Goal: Task Accomplishment & Management: Use online tool/utility

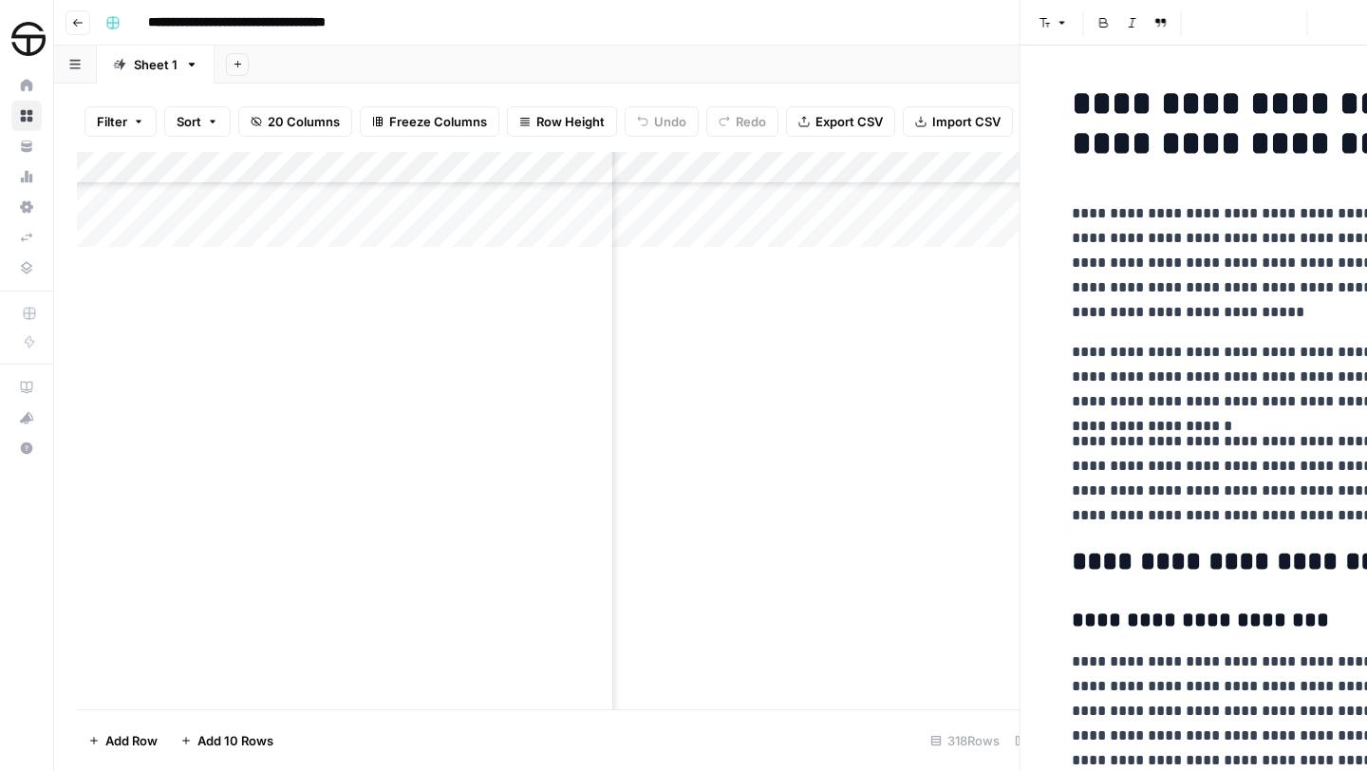
scroll to position [8425, 585]
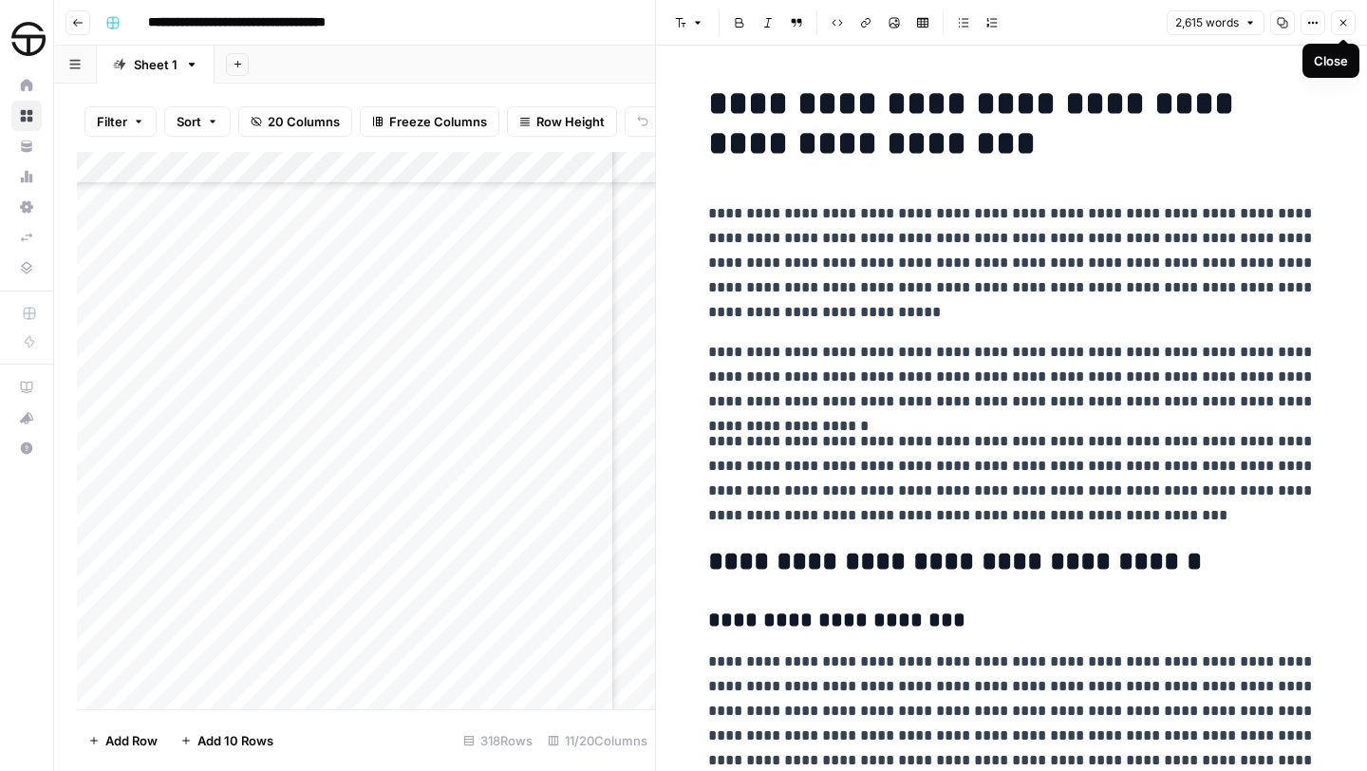
click at [1348, 23] on span "Close" at bounding box center [1348, 23] width 1 height 1
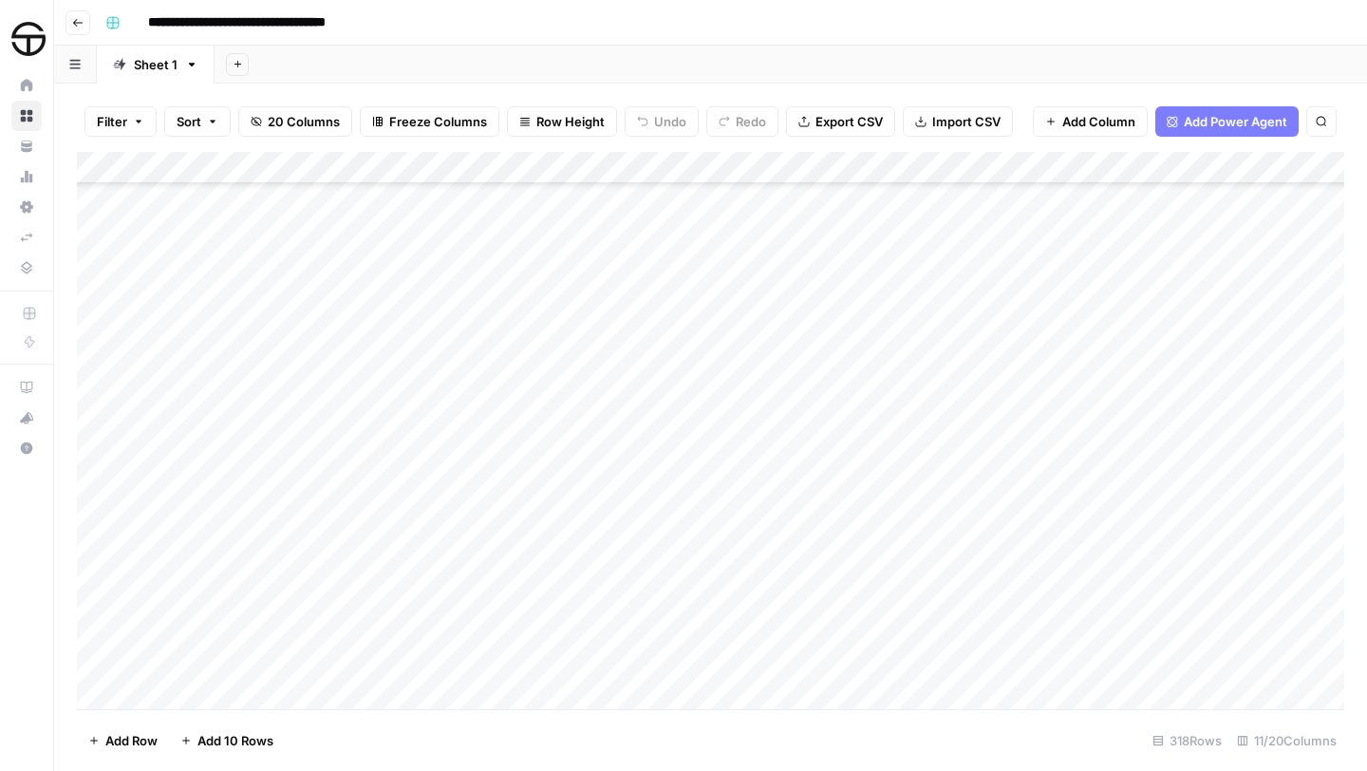
scroll to position [8360, 0]
click at [705, 489] on div "Add Column" at bounding box center [710, 430] width 1267 height 557
click at [694, 488] on div "Add Column" at bounding box center [710, 430] width 1267 height 557
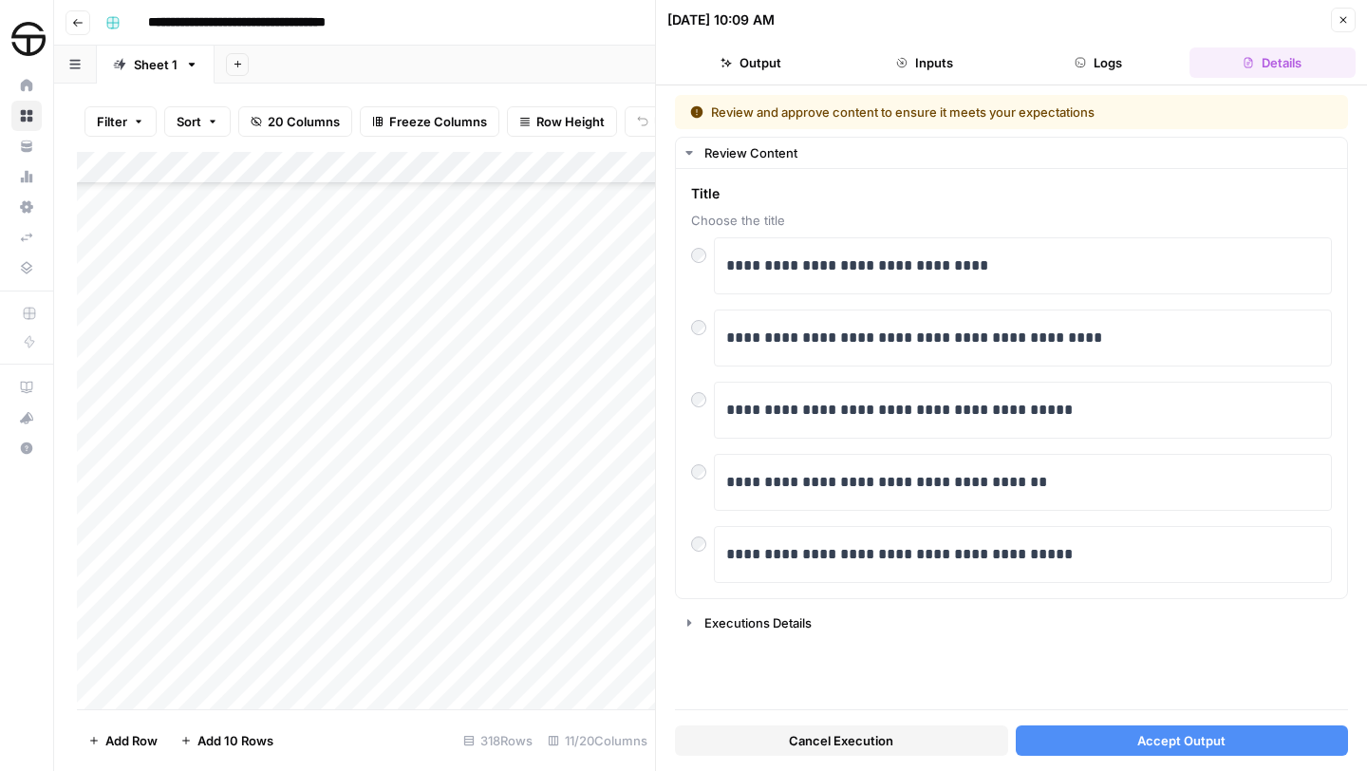
click at [1208, 732] on span "Accept Output" at bounding box center [1181, 740] width 88 height 19
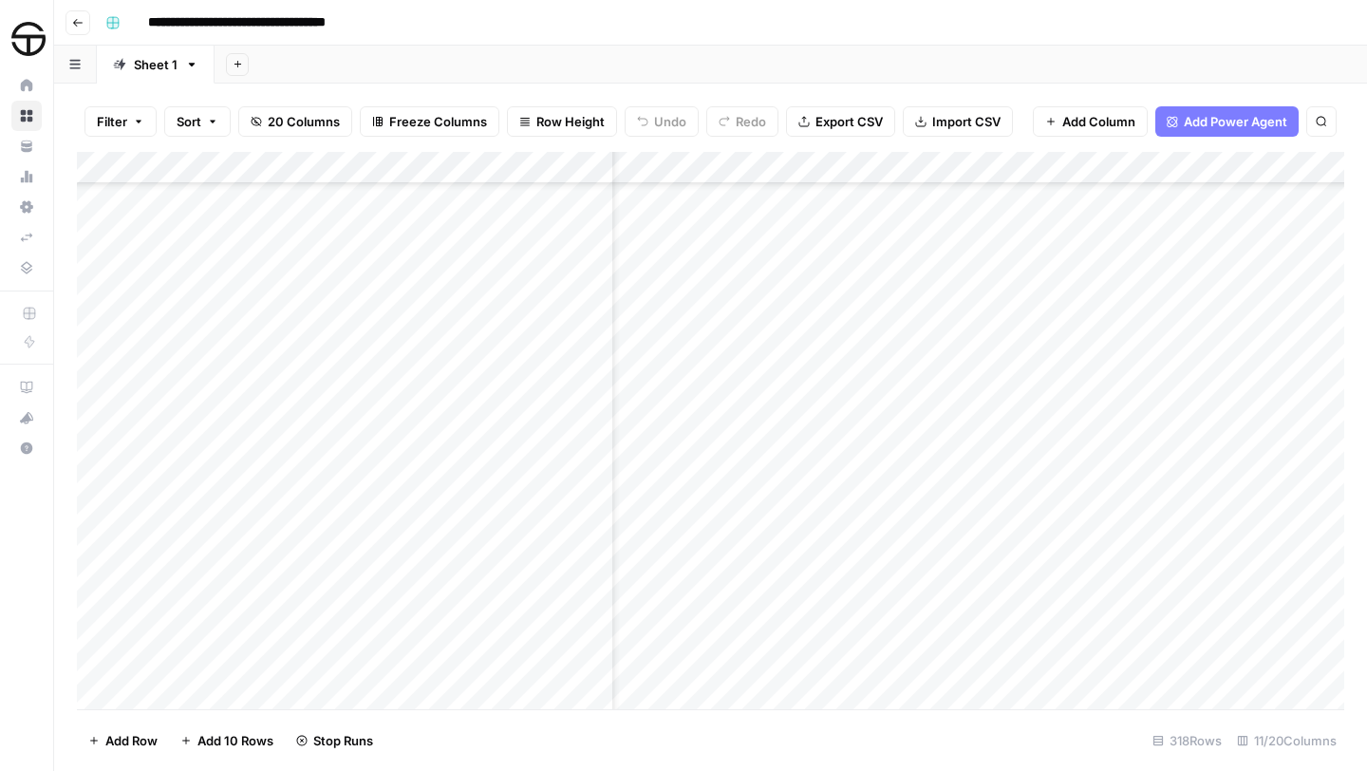
scroll to position [8360, 72]
click at [1053, 489] on div "Add Column" at bounding box center [710, 430] width 1267 height 557
click at [707, 247] on div "Add Column" at bounding box center [710, 430] width 1267 height 557
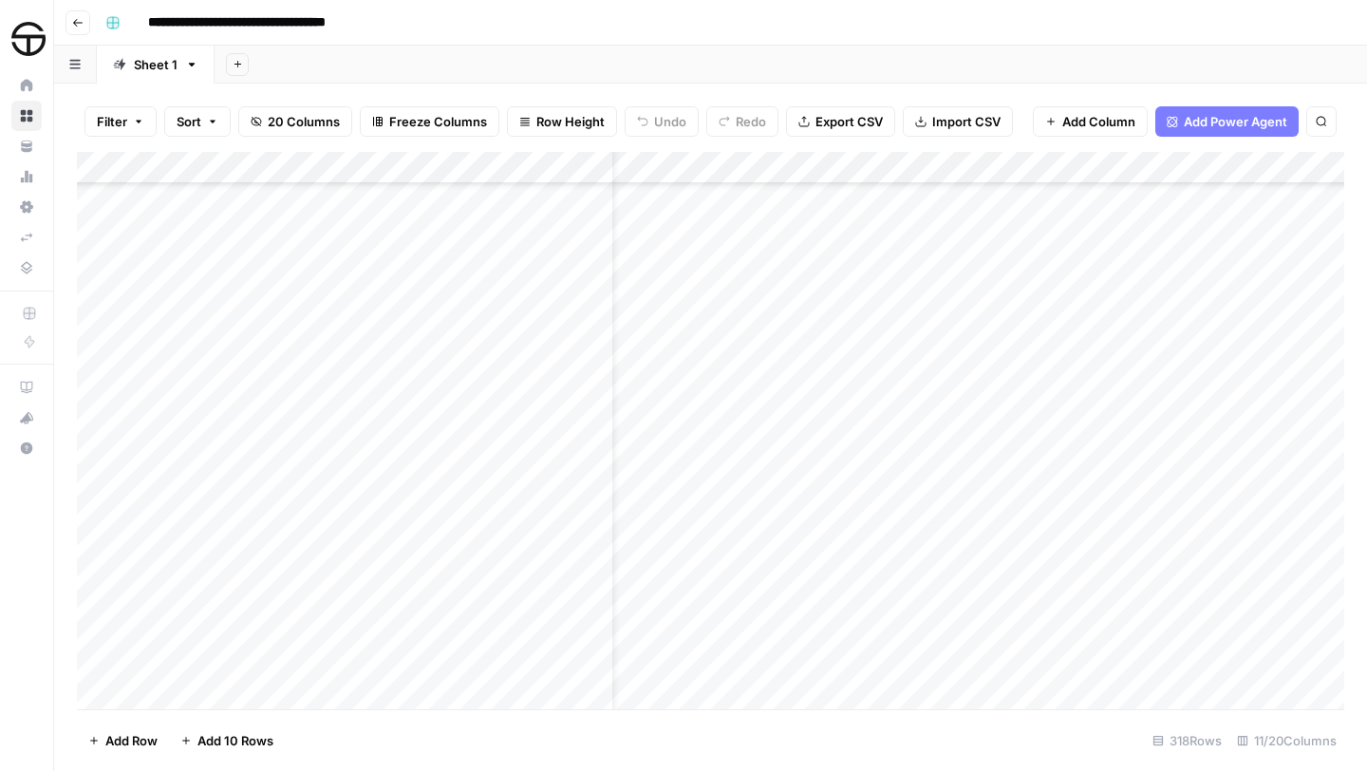
click at [651, 246] on div "Add Column" at bounding box center [710, 430] width 1267 height 557
click at [651, 246] on div at bounding box center [650, 247] width 198 height 35
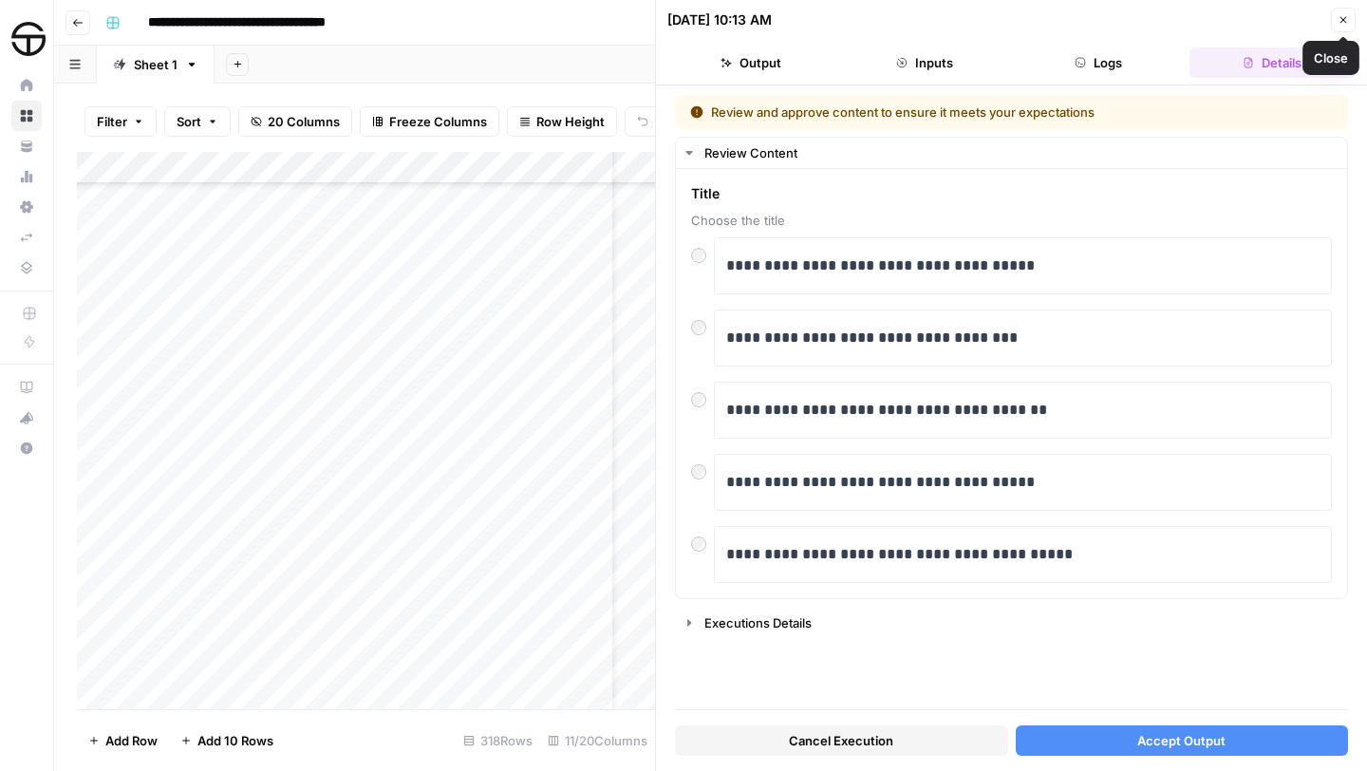
click at [1340, 20] on icon "button" at bounding box center [1343, 19] width 11 height 11
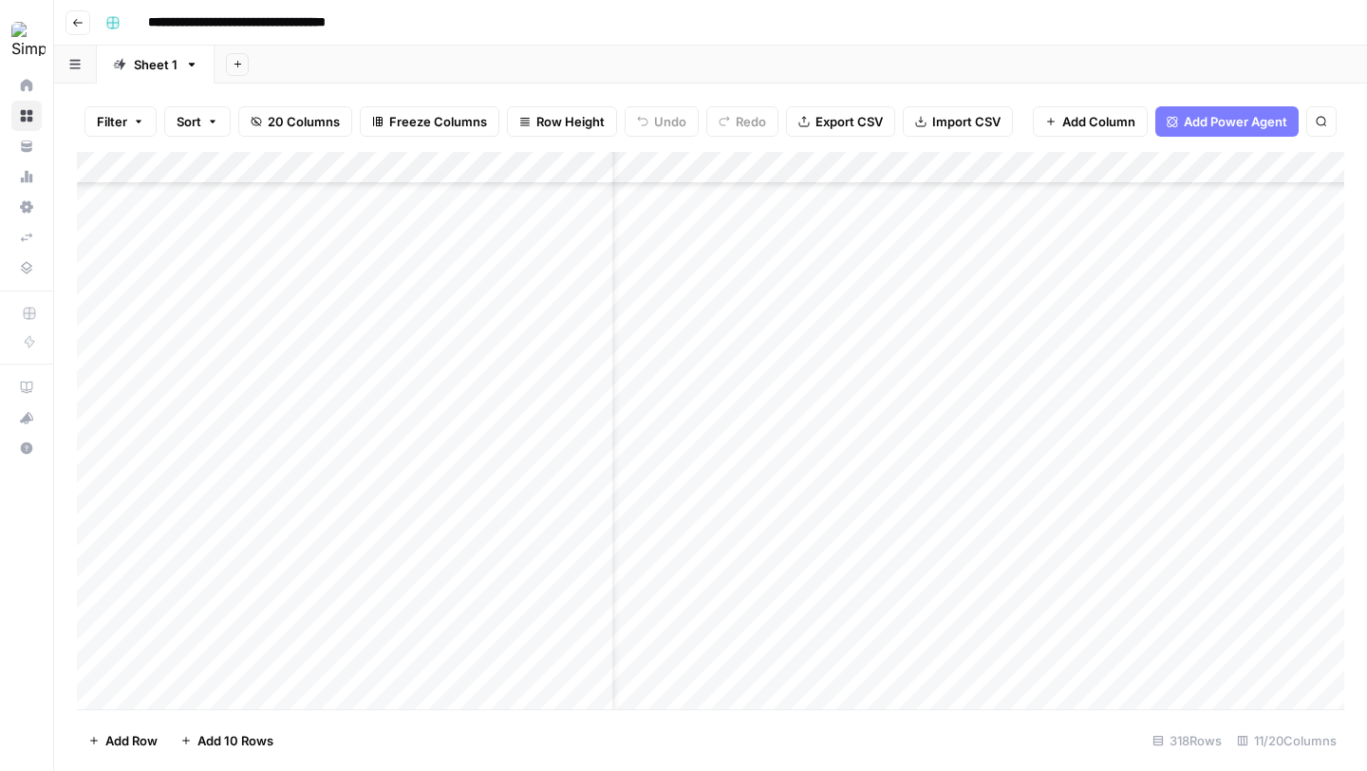
click at [317, 244] on div "Add Column" at bounding box center [710, 430] width 1267 height 557
type textarea "**********"
click at [681, 246] on div "Add Column" at bounding box center [710, 430] width 1267 height 557
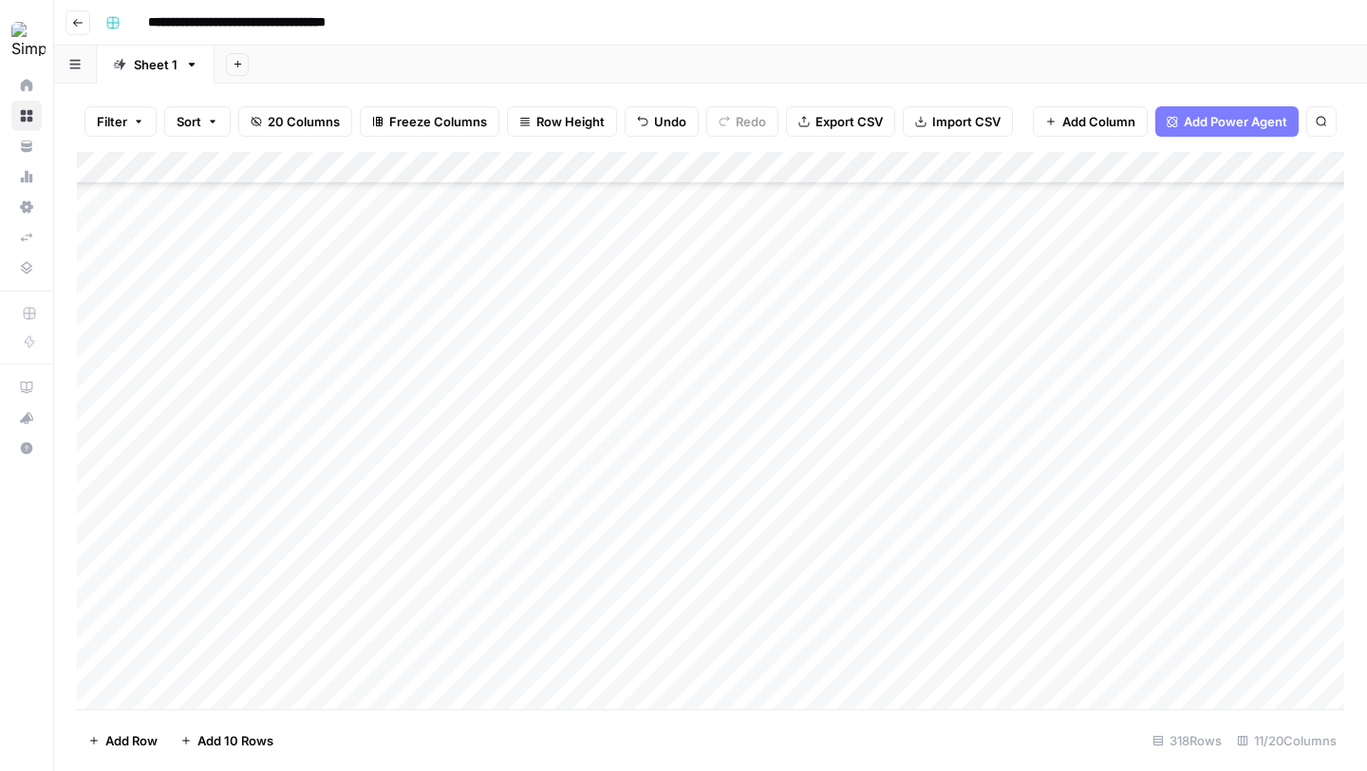
click at [501, 252] on div "Add Column" at bounding box center [710, 430] width 1267 height 557
click at [703, 250] on div "Add Column" at bounding box center [710, 430] width 1267 height 557
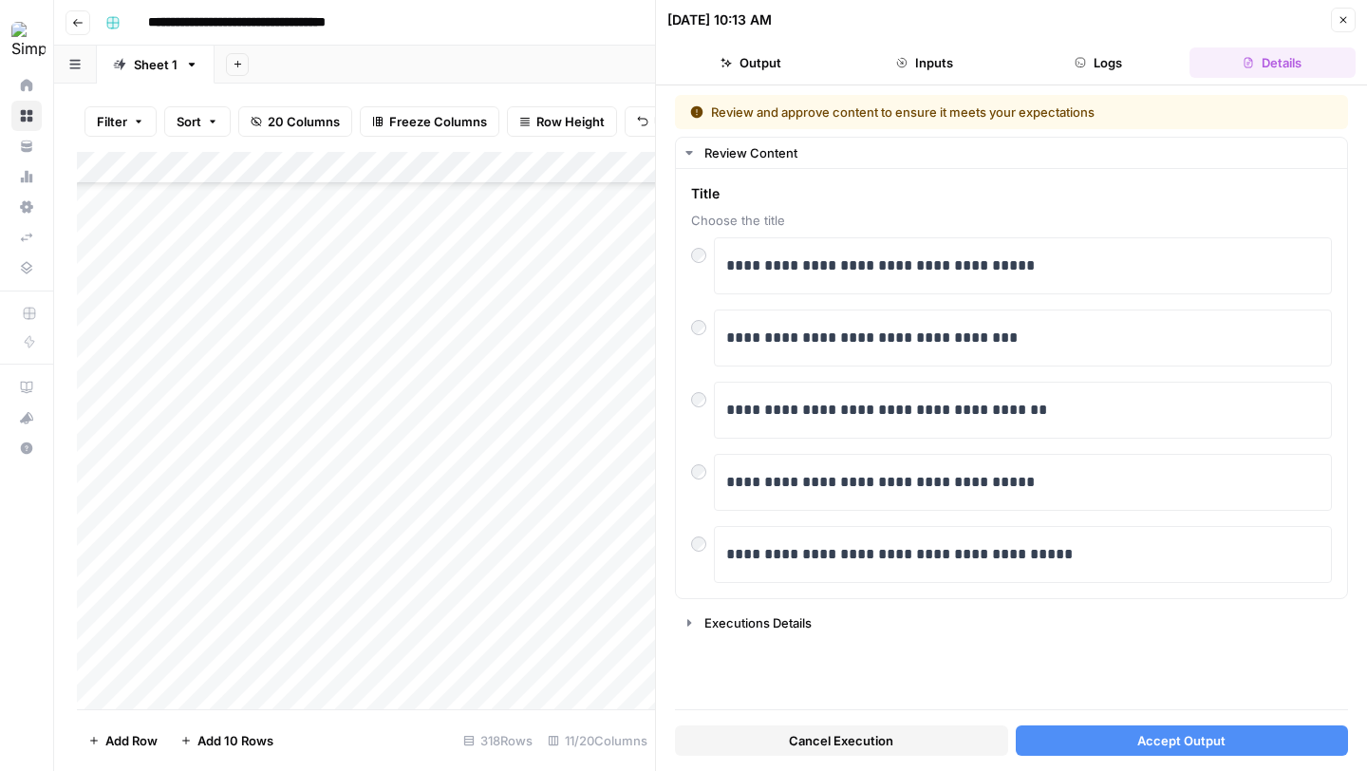
click at [869, 741] on span "Cancel Execution" at bounding box center [841, 740] width 104 height 19
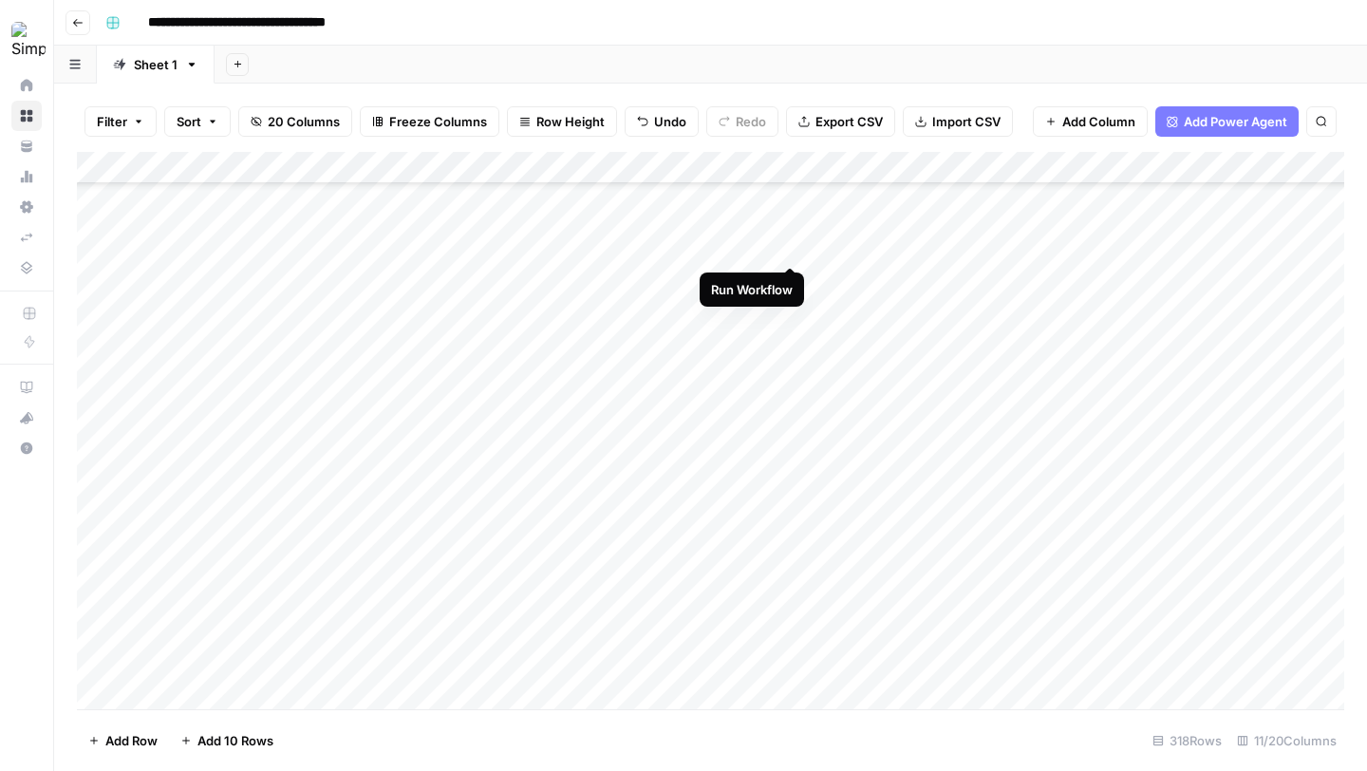
click at [791, 249] on div "Add Column" at bounding box center [710, 430] width 1267 height 557
click at [699, 247] on div "Add Column" at bounding box center [710, 430] width 1267 height 557
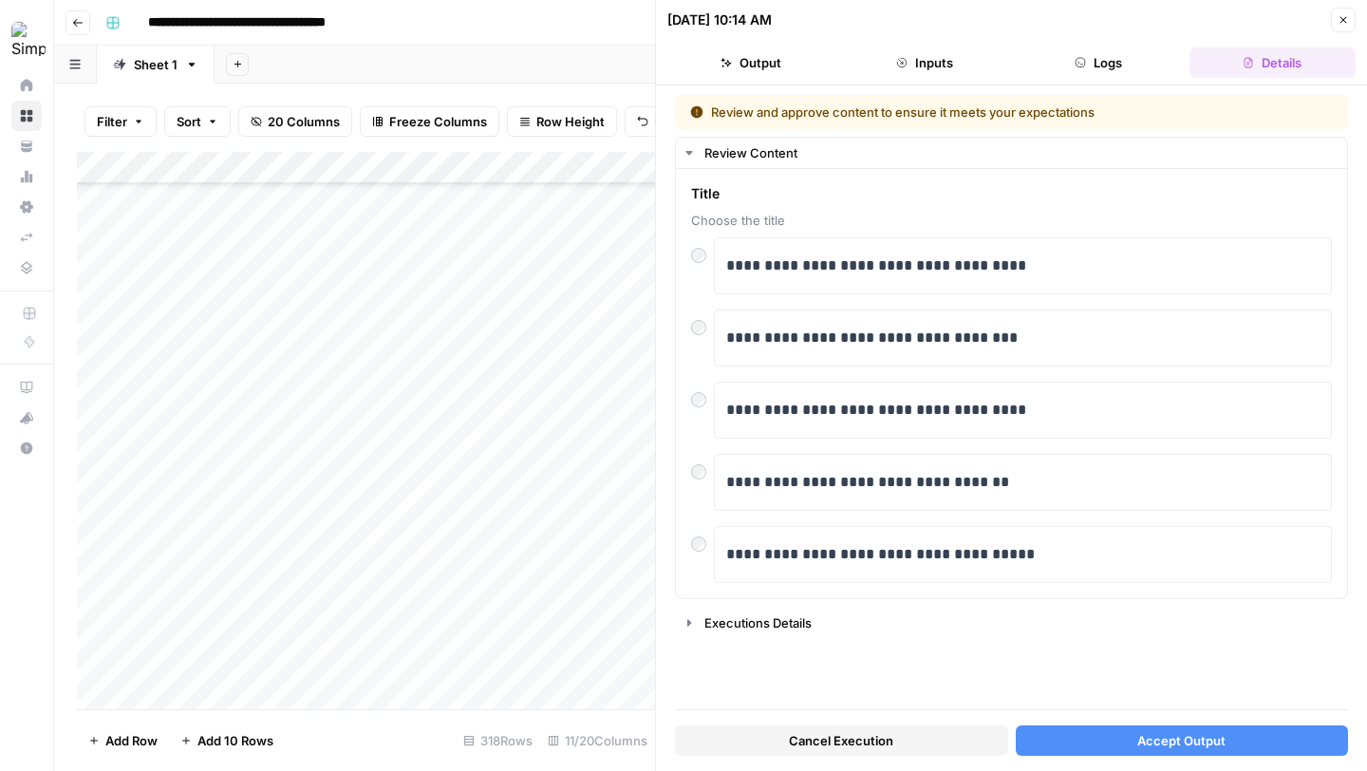
click at [797, 745] on span "Cancel Execution" at bounding box center [841, 740] width 104 height 19
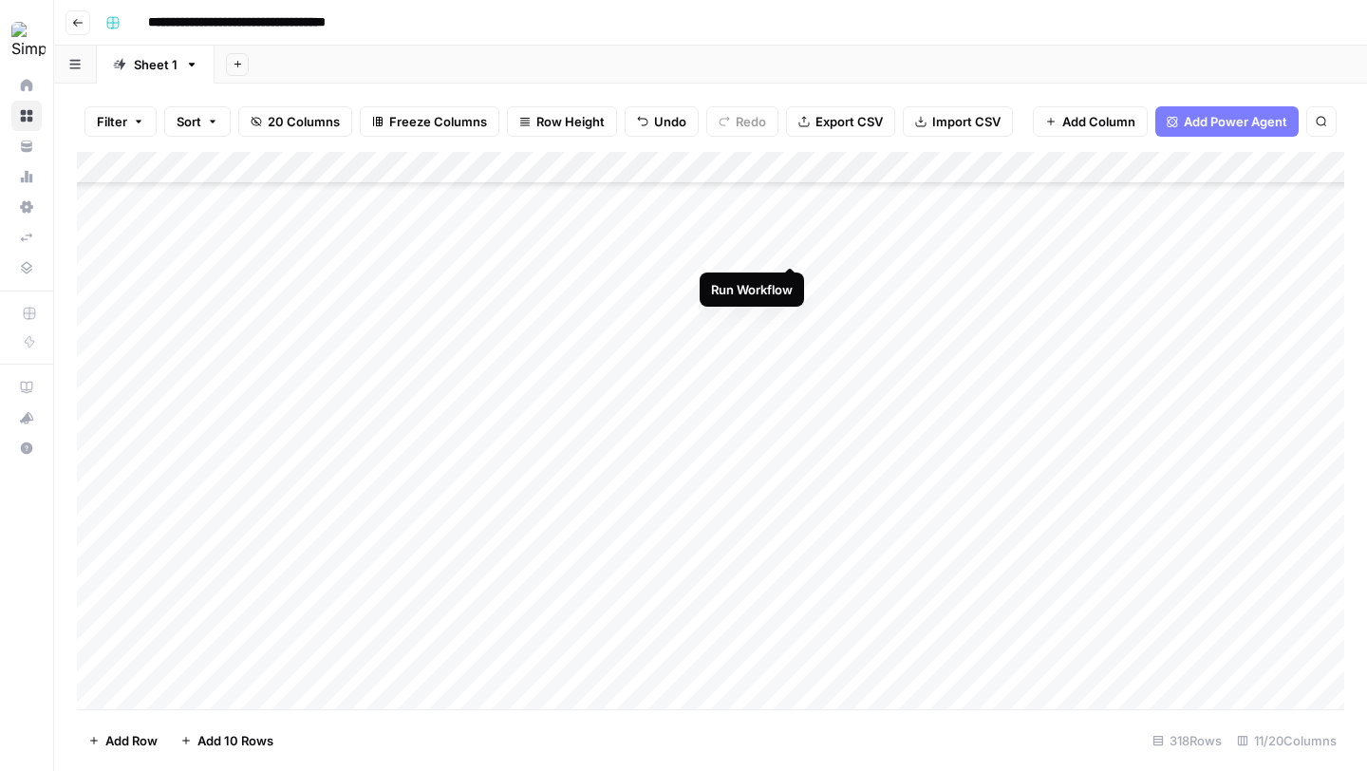
click at [789, 253] on div "Add Column" at bounding box center [710, 430] width 1267 height 557
click at [711, 245] on div "Add Column" at bounding box center [710, 430] width 1267 height 557
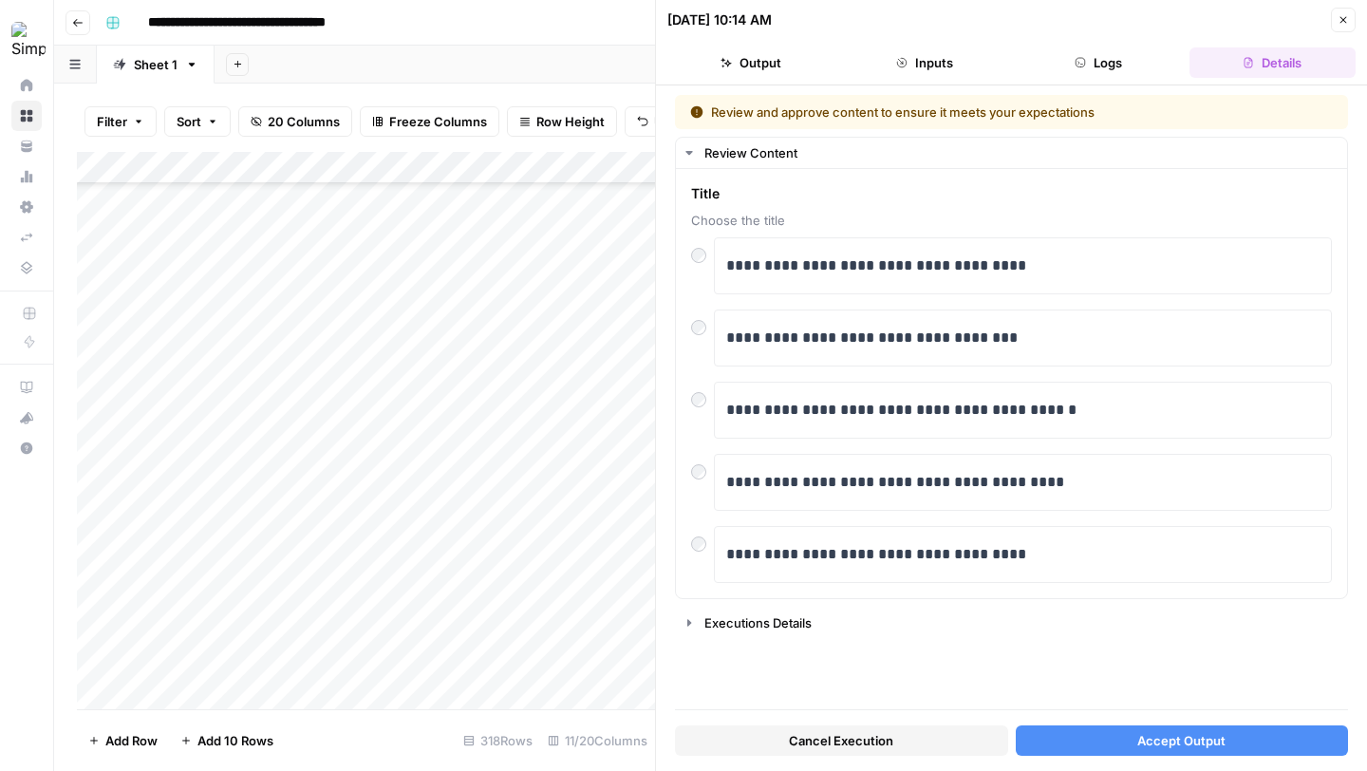
click at [1195, 748] on span "Accept Output" at bounding box center [1181, 740] width 88 height 19
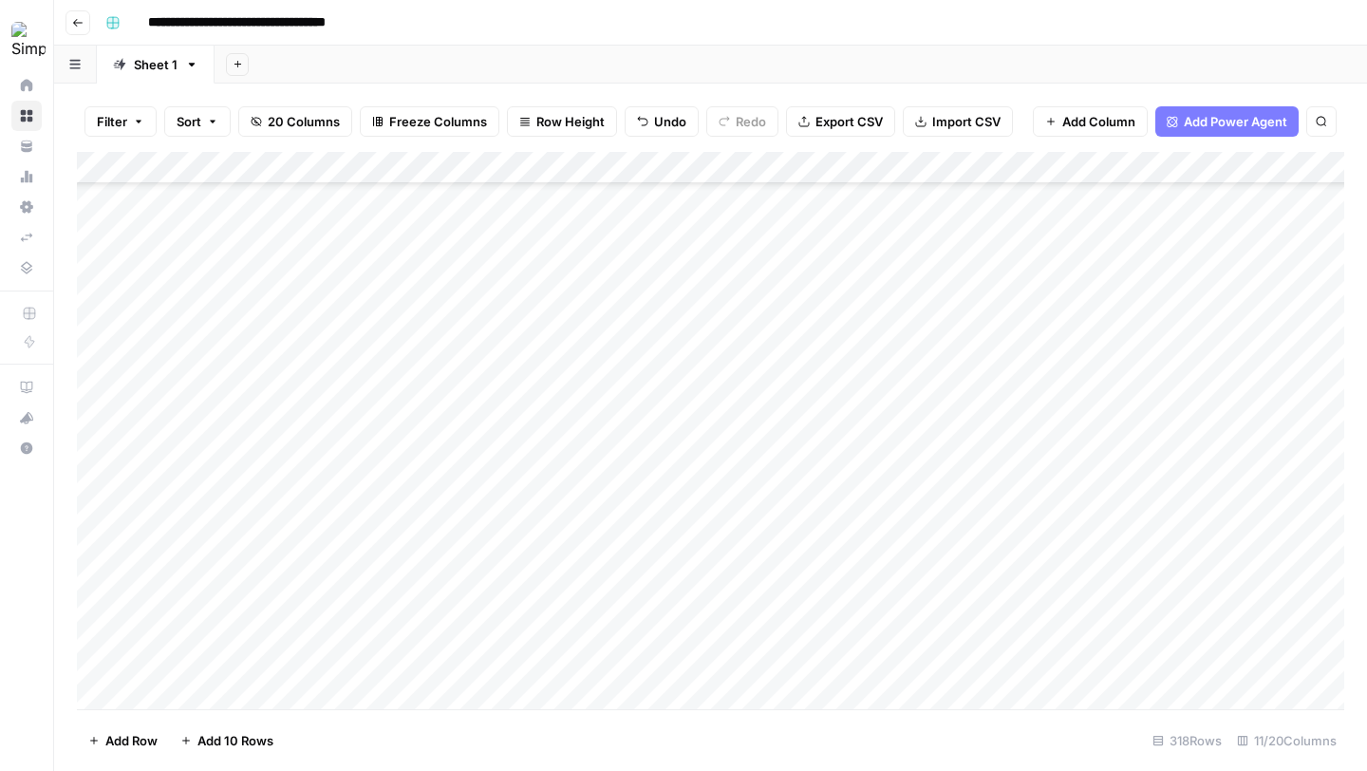
click at [1115, 245] on div "Add Column" at bounding box center [710, 430] width 1267 height 557
click at [850, 571] on div "Add Column" at bounding box center [710, 430] width 1267 height 557
click at [852, 244] on div "Add Column" at bounding box center [710, 430] width 1267 height 557
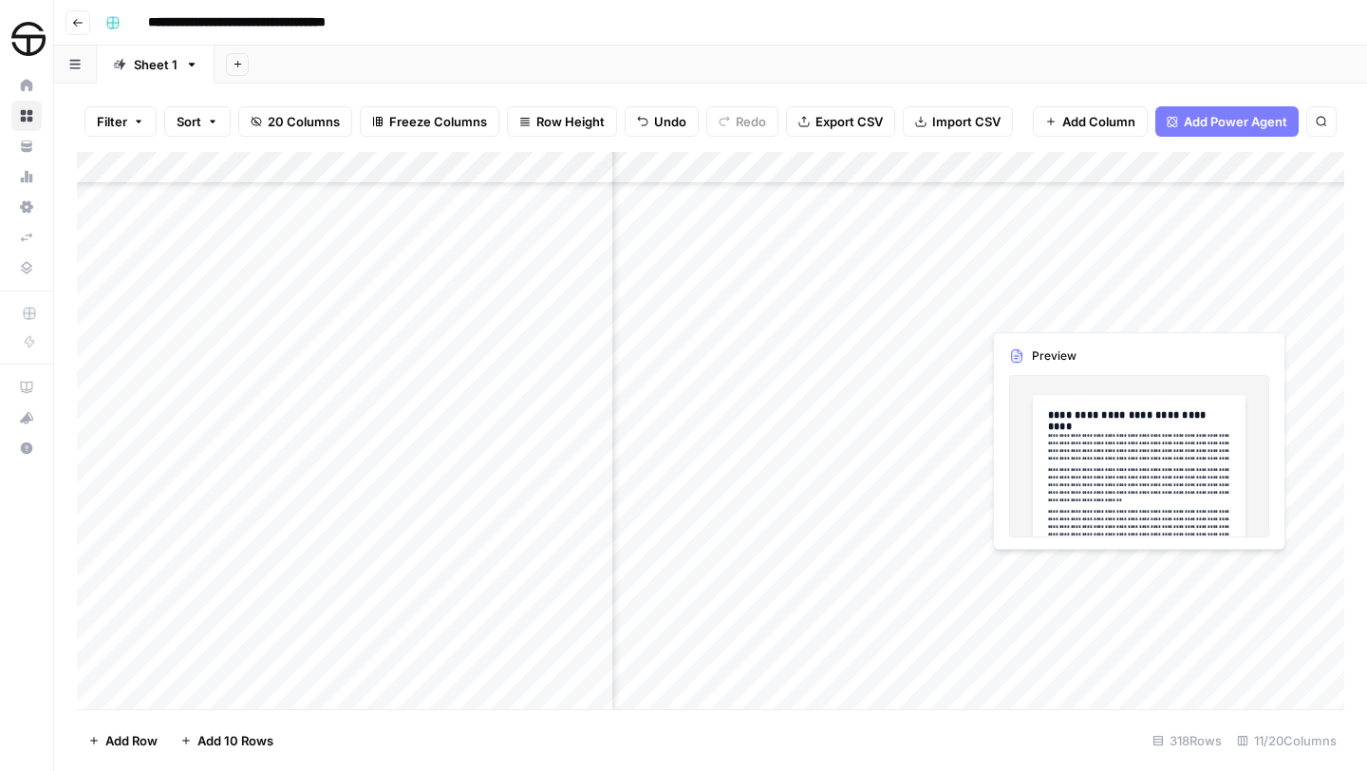
click at [1053, 578] on div "Add Column" at bounding box center [710, 430] width 1267 height 557
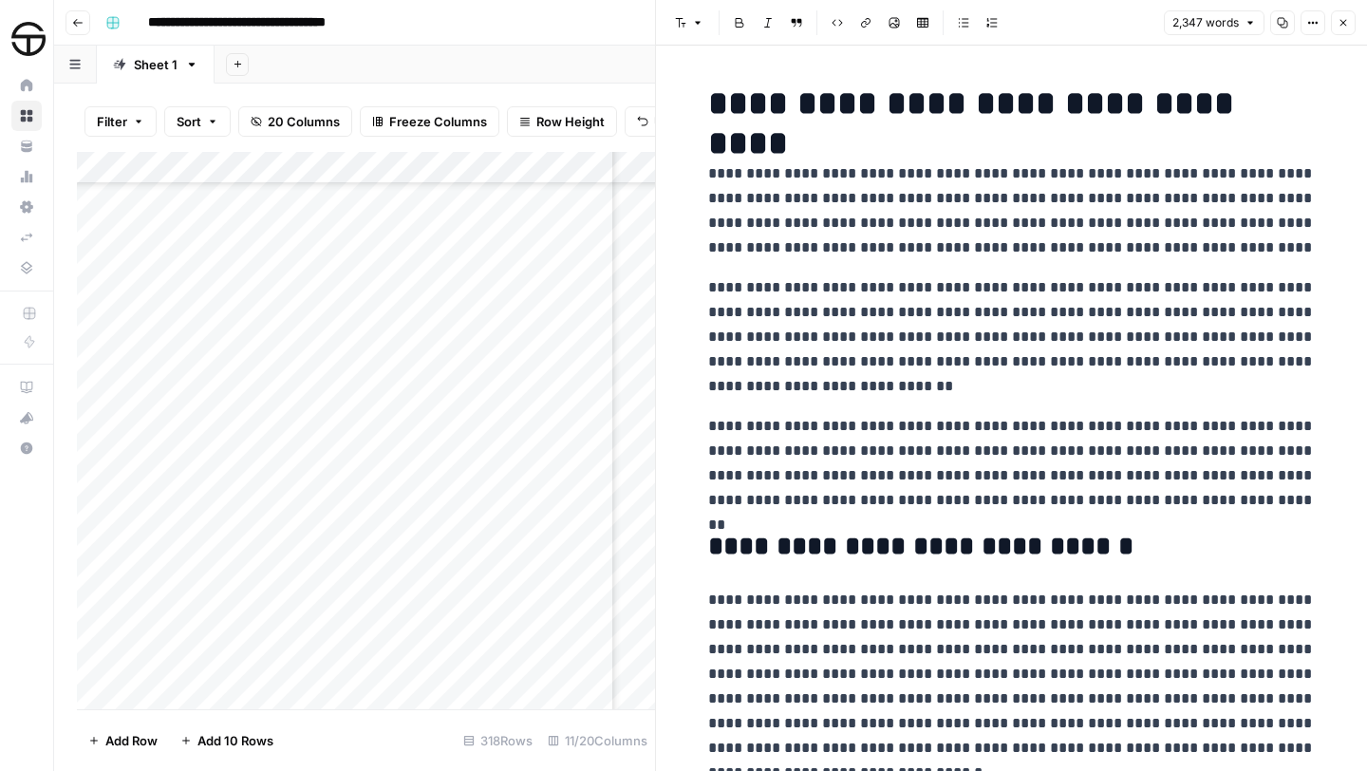
click at [711, 109] on h1 "**********" at bounding box center [1012, 104] width 608 height 40
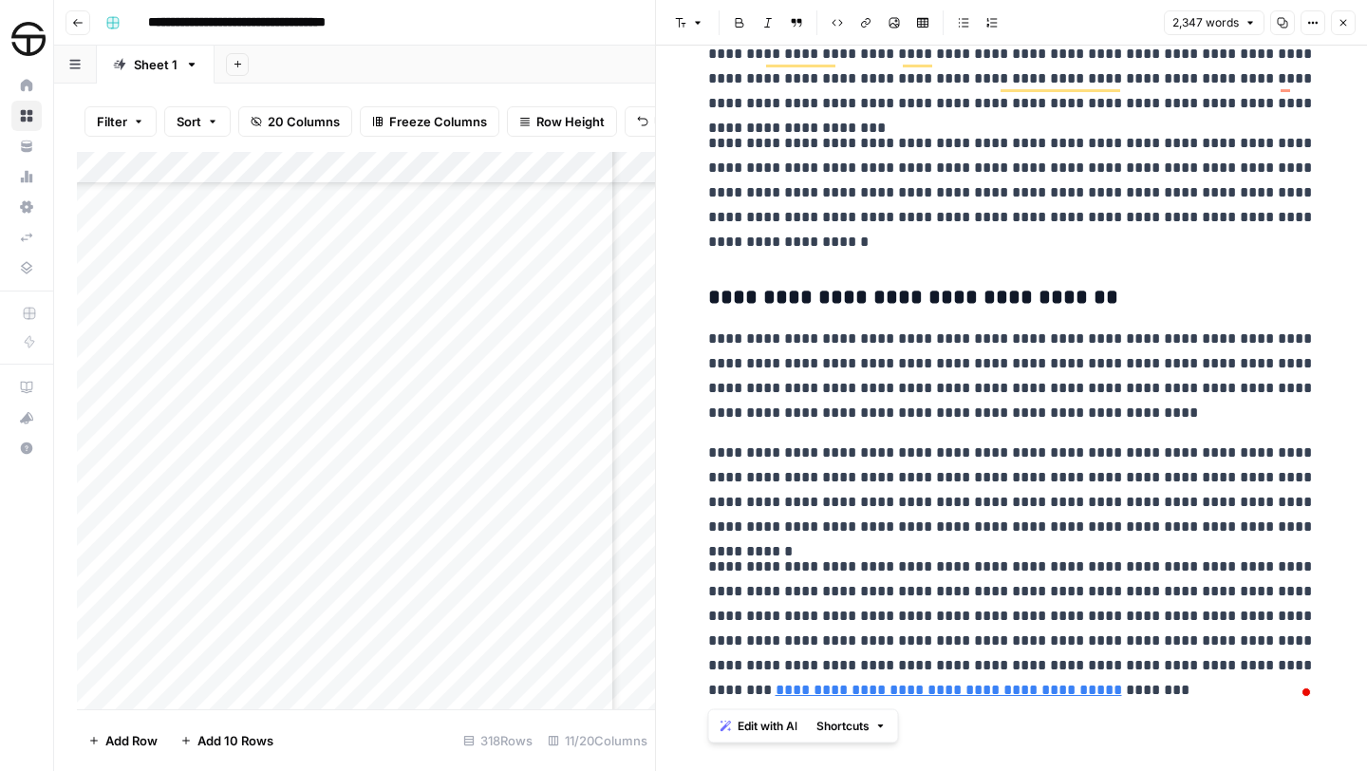
scroll to position [6255, 0]
